Goal: Connect with others: Participate in discussion

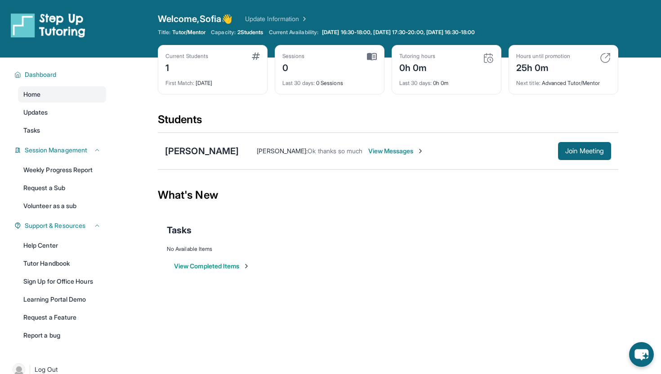
click at [394, 154] on span "View Messages" at bounding box center [397, 151] width 56 height 9
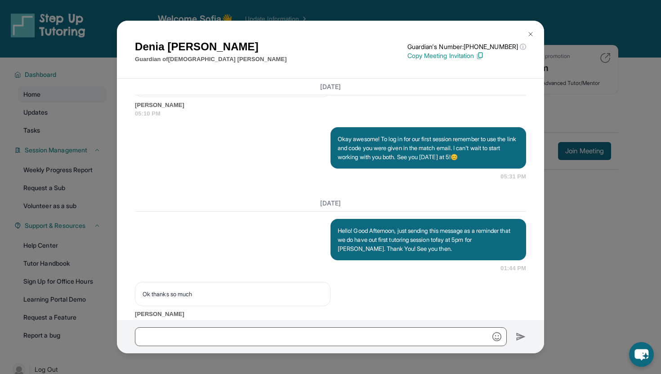
scroll to position [964, 0]
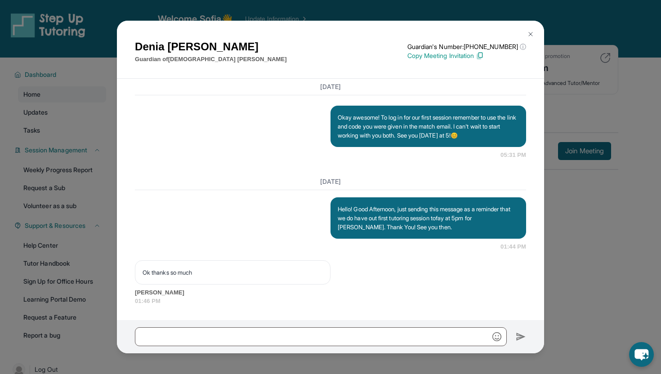
click at [532, 31] on img at bounding box center [530, 34] width 7 height 7
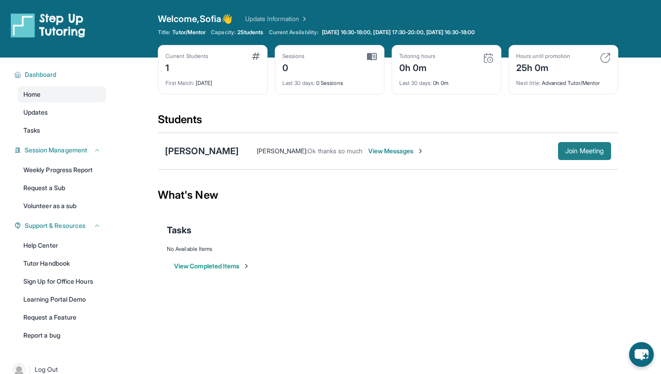
click at [568, 154] on span "Join Meeting" at bounding box center [585, 150] width 39 height 5
